Goal: Task Accomplishment & Management: Use online tool/utility

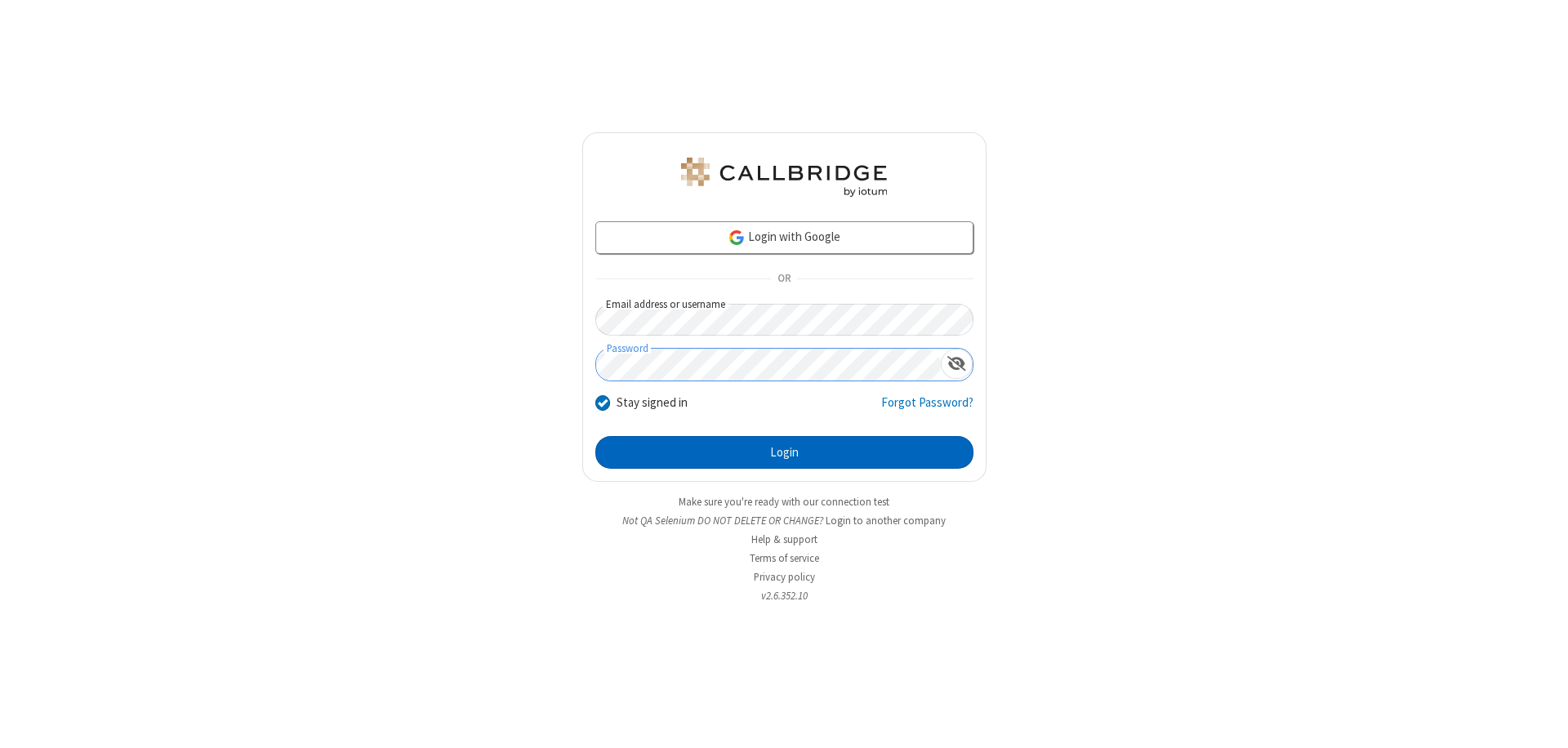
click at [784, 452] on button "Login" at bounding box center [784, 452] width 378 height 32
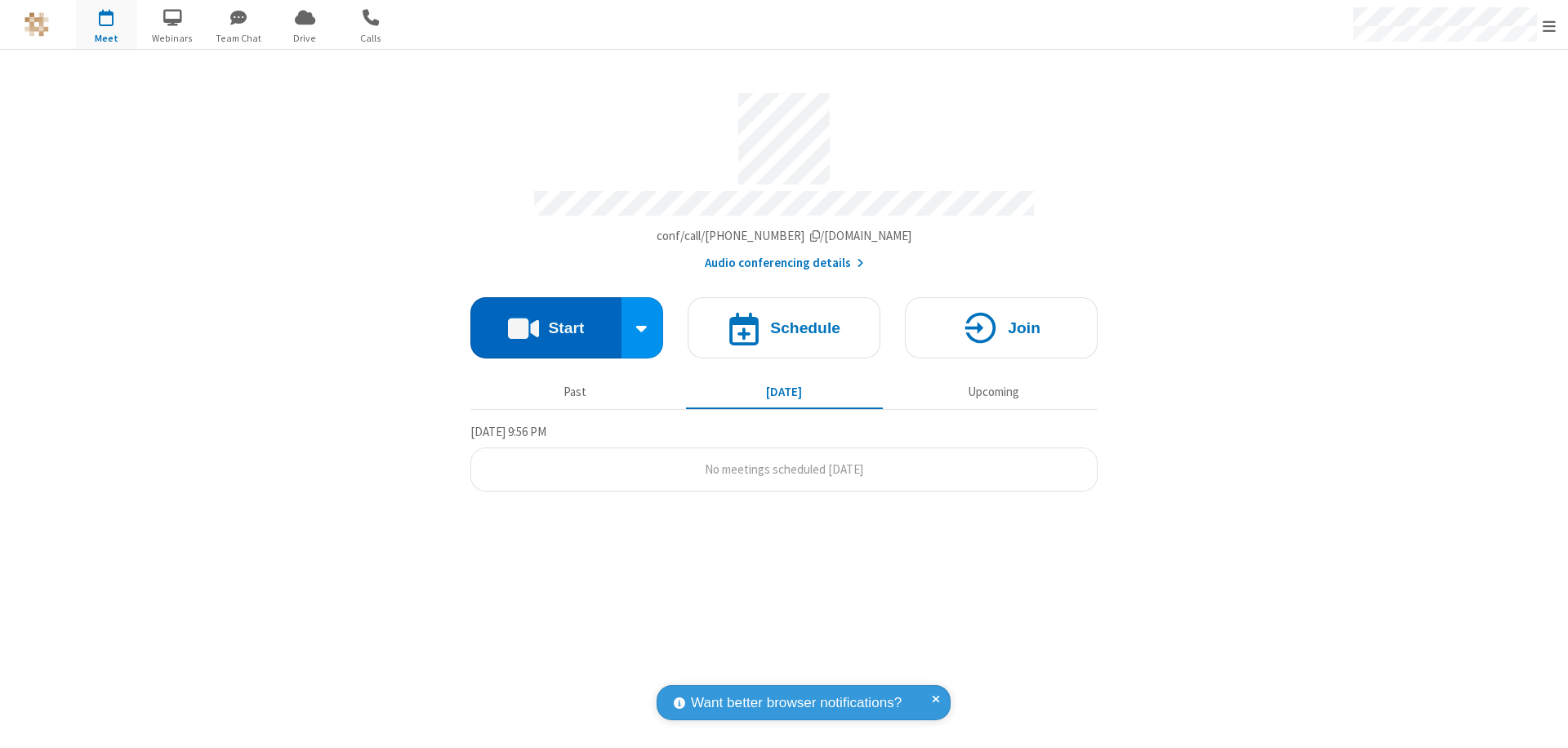
click at [545, 320] on button "Start" at bounding box center [545, 327] width 151 height 61
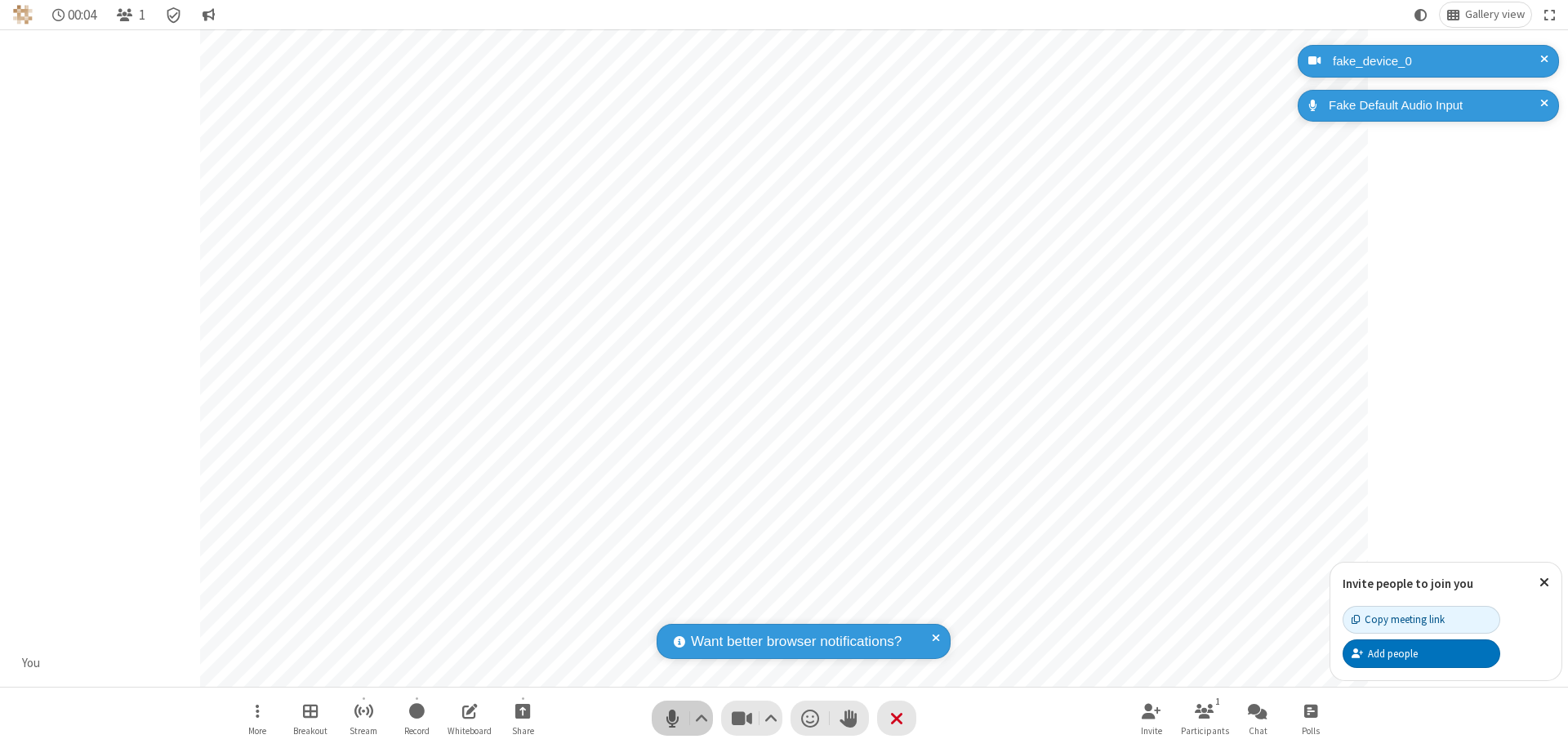
click at [672, 718] on span "Mute (⌘+Shift+A)" at bounding box center [672, 718] width 25 height 24
click at [672, 718] on span "Unmute (⌘+Shift+A)" at bounding box center [672, 718] width 25 height 24
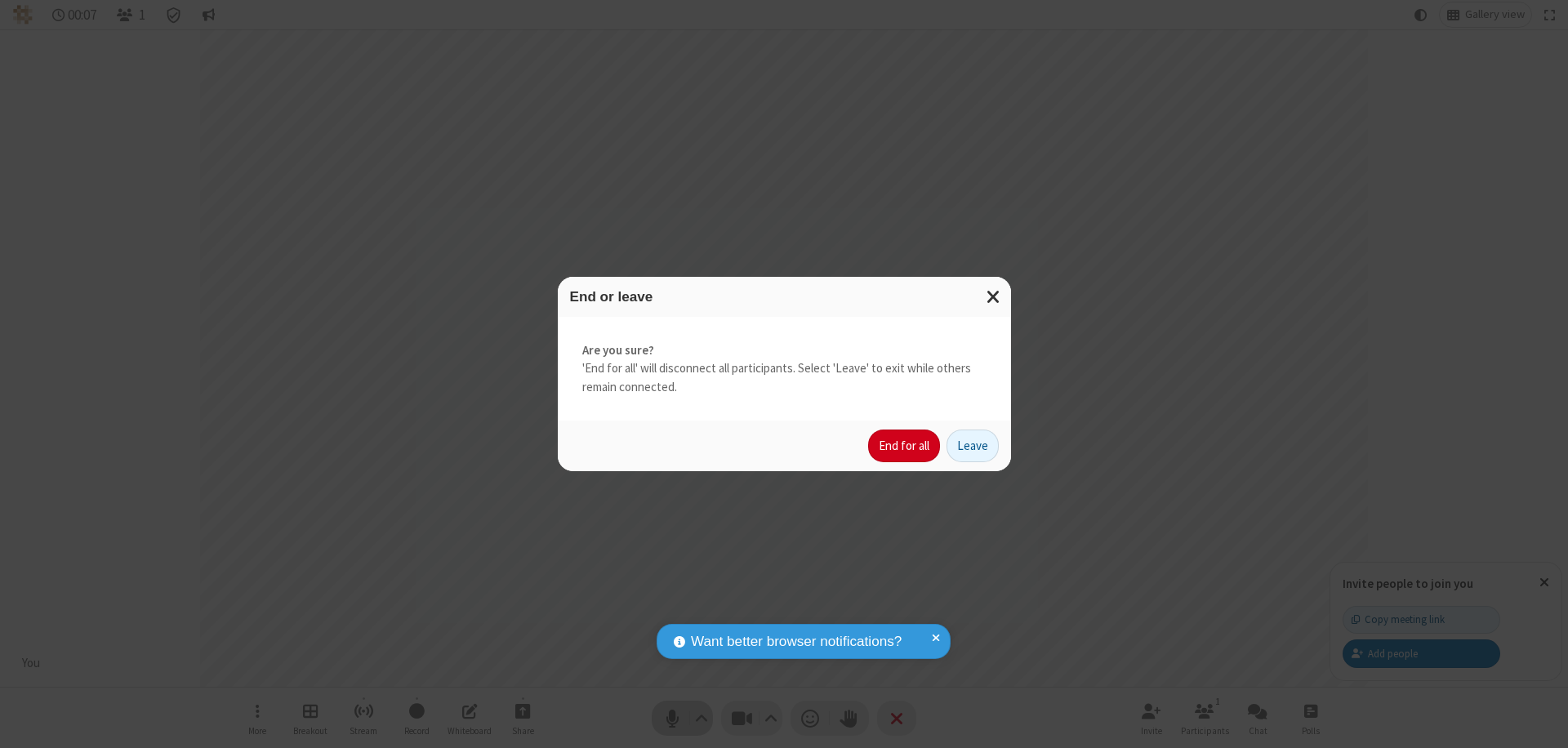
click at [905, 446] on button "End for all" at bounding box center [904, 445] width 72 height 32
